Goal: Information Seeking & Learning: Learn about a topic

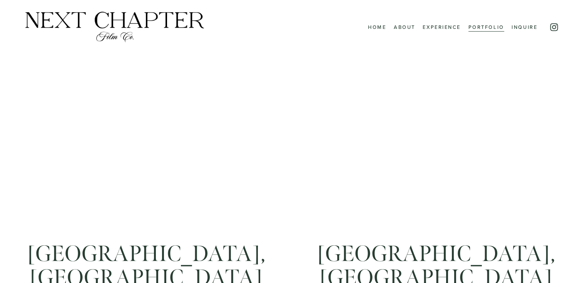
click at [432, 27] on link "Experience" at bounding box center [442, 27] width 38 height 10
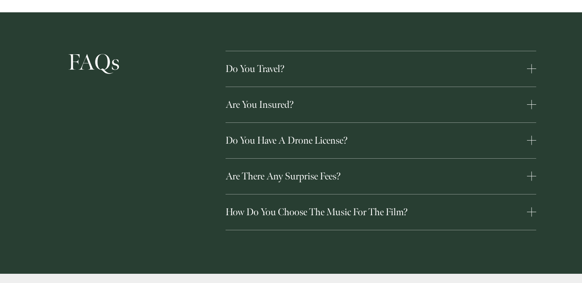
scroll to position [1944, 0]
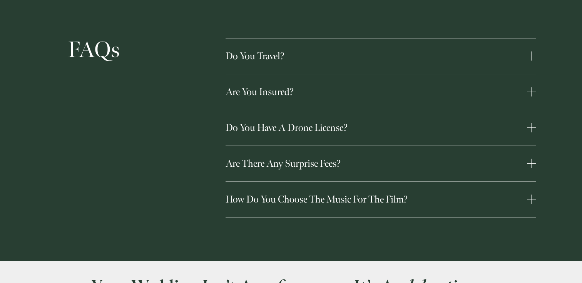
click at [396, 117] on button "Do you have a drone license?" at bounding box center [381, 127] width 311 height 35
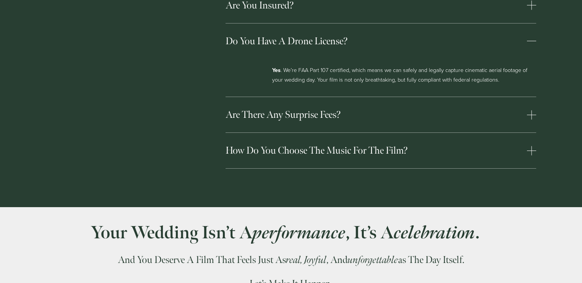
scroll to position [2039, 0]
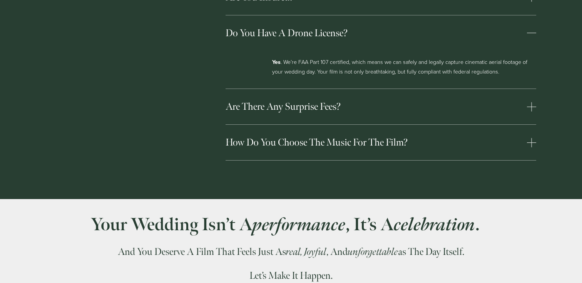
click at [393, 136] on span "How do you choose the music for the film?" at bounding box center [376, 142] width 301 height 12
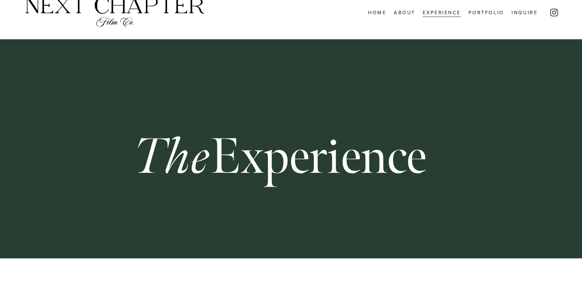
scroll to position [0, 0]
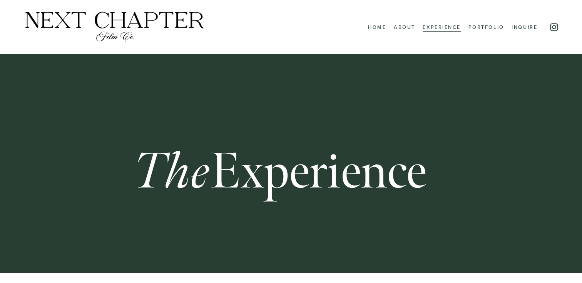
click at [481, 25] on link "Portfolio" at bounding box center [487, 27] width 36 height 10
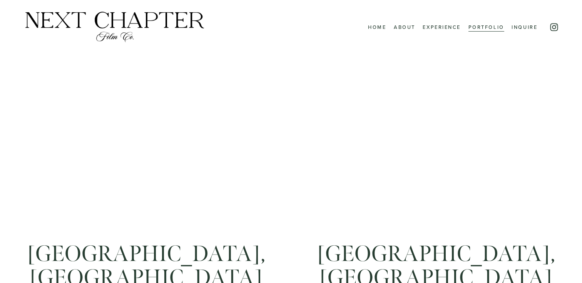
click at [396, 27] on link "About" at bounding box center [405, 27] width 22 height 10
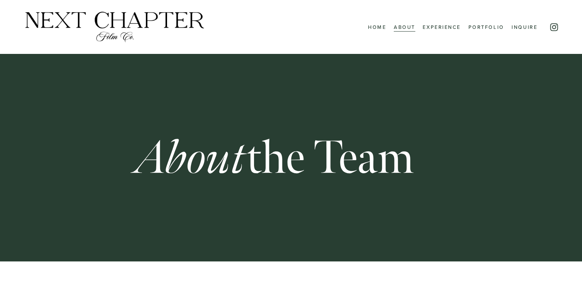
click at [370, 25] on link "Home" at bounding box center [377, 27] width 18 height 10
